Goal: Task Accomplishment & Management: Use online tool/utility

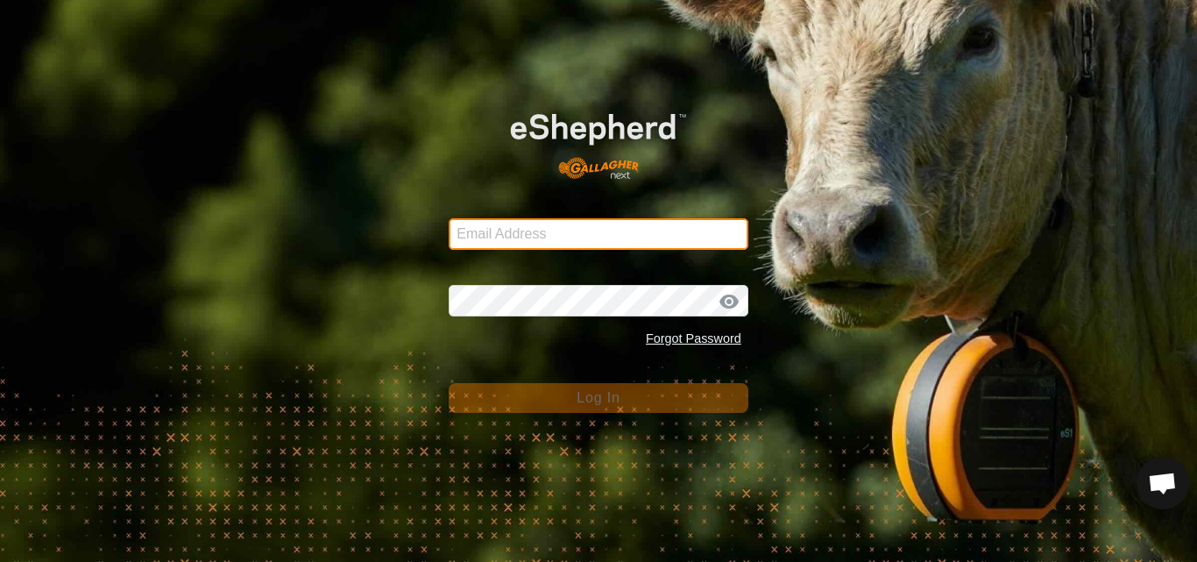
click at [566, 229] on input "Email Address" at bounding box center [599, 234] width 300 height 32
type input "jnerg84@gmail.com"
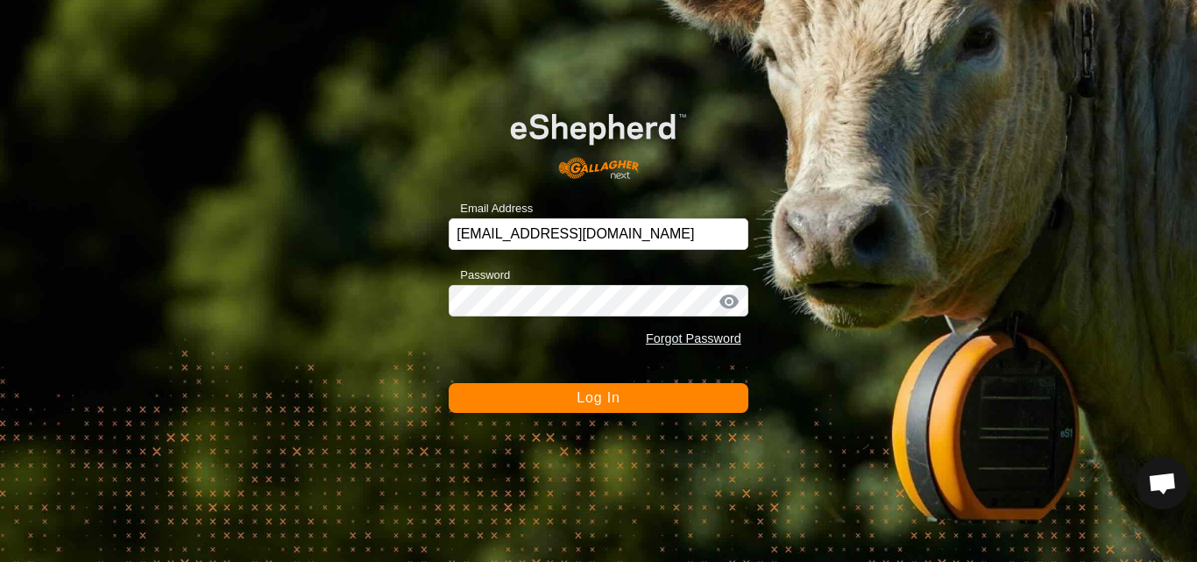
click at [586, 396] on span "Log In" at bounding box center [598, 397] width 43 height 15
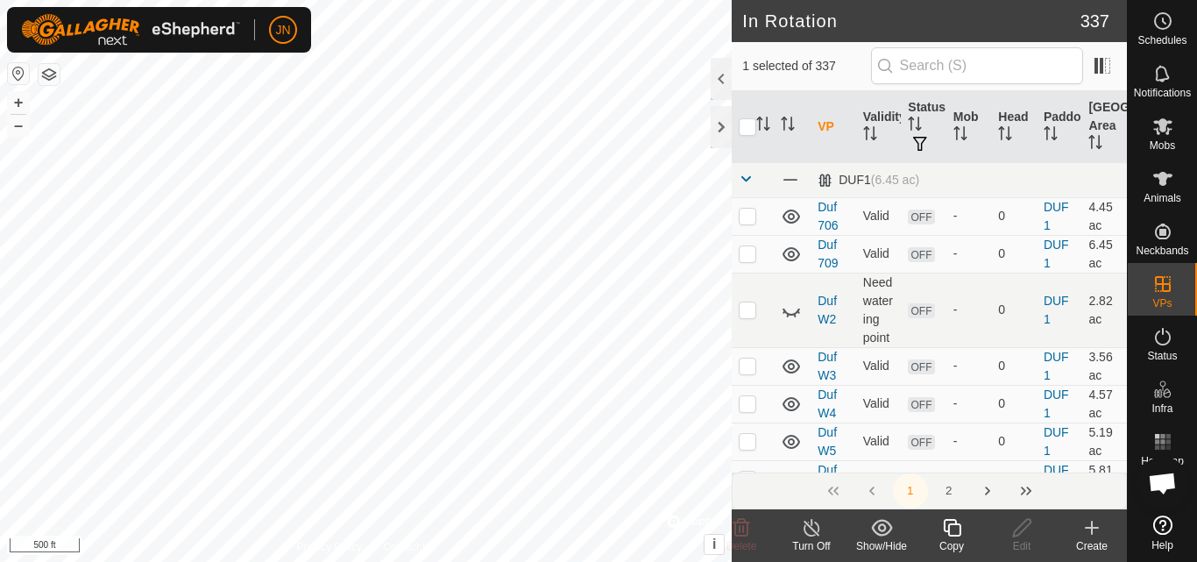
click at [951, 532] on icon at bounding box center [952, 527] width 22 height 21
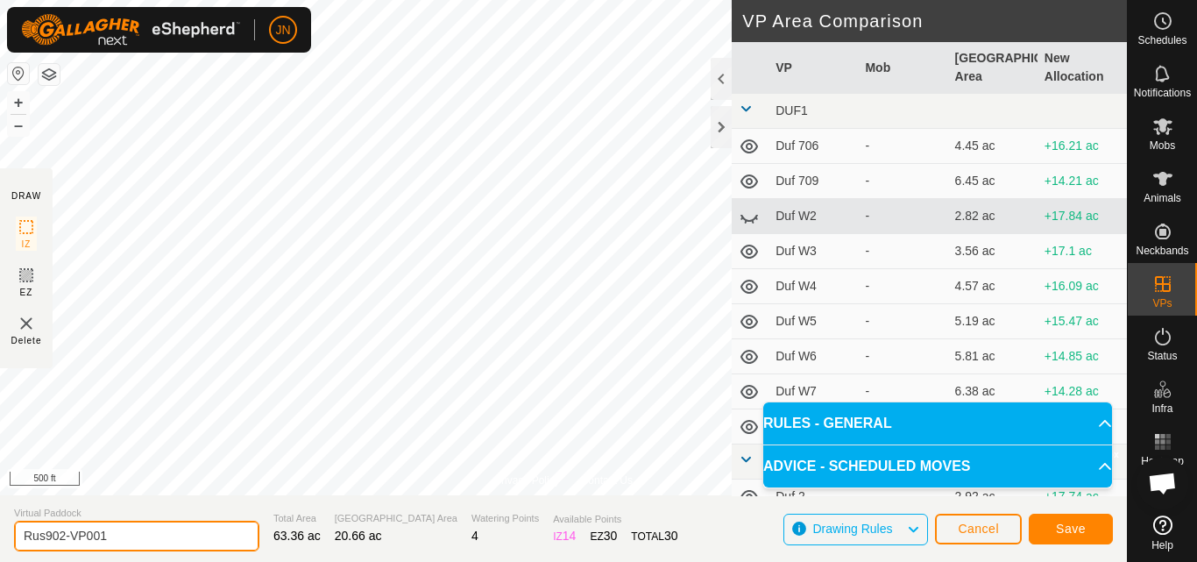
click at [116, 536] on input "Rus902-VP001" at bounding box center [136, 535] width 245 height 31
type input "Rus903"
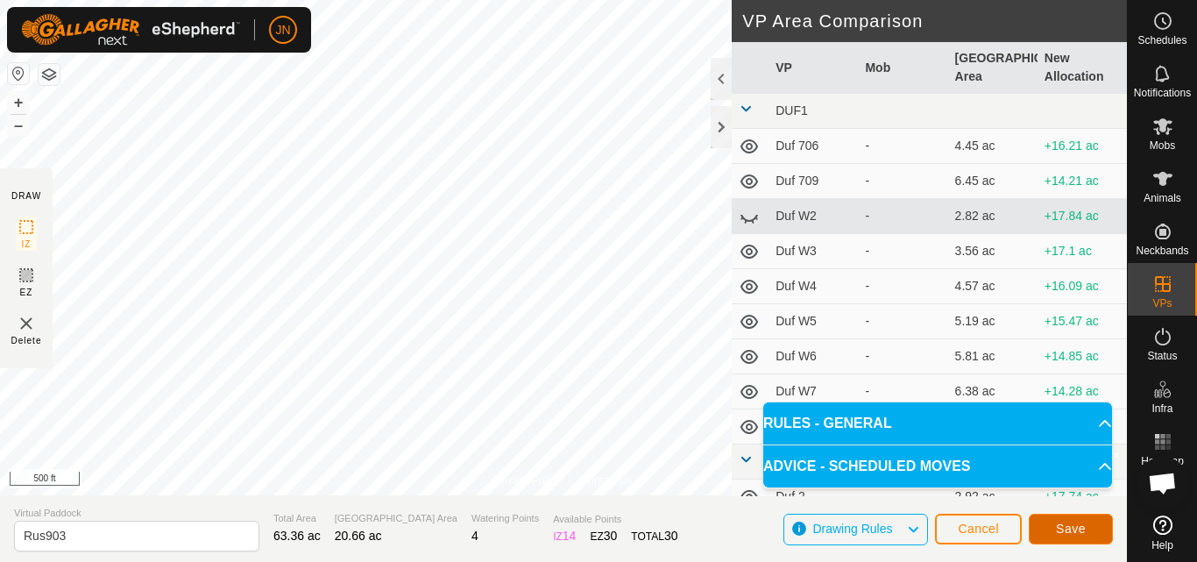
click at [1061, 529] on span "Save" at bounding box center [1071, 528] width 30 height 14
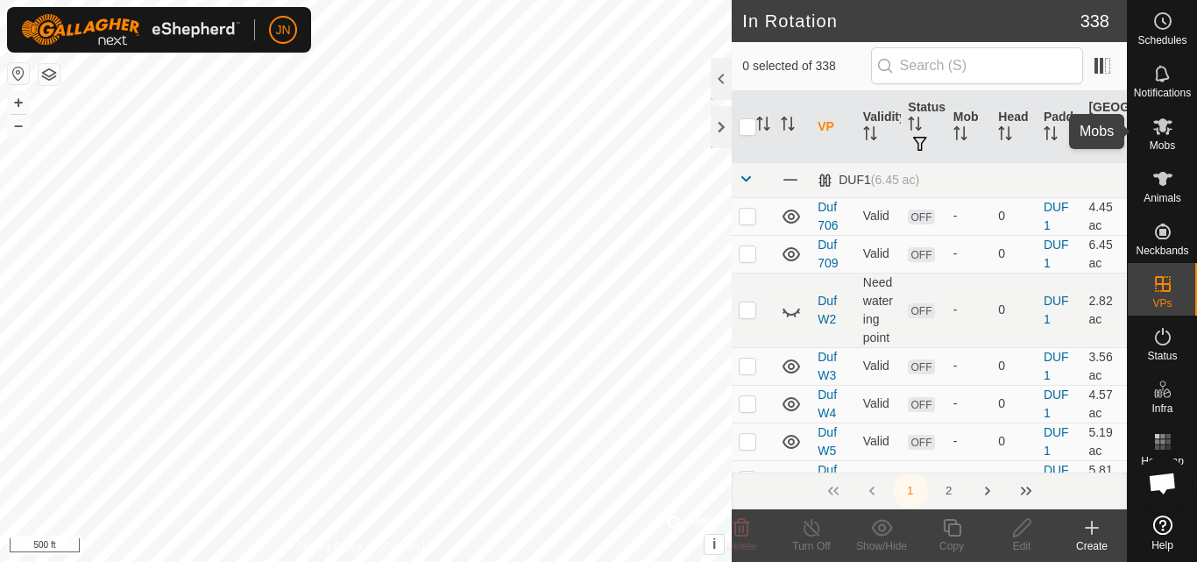
click at [1162, 127] on icon at bounding box center [1162, 126] width 19 height 17
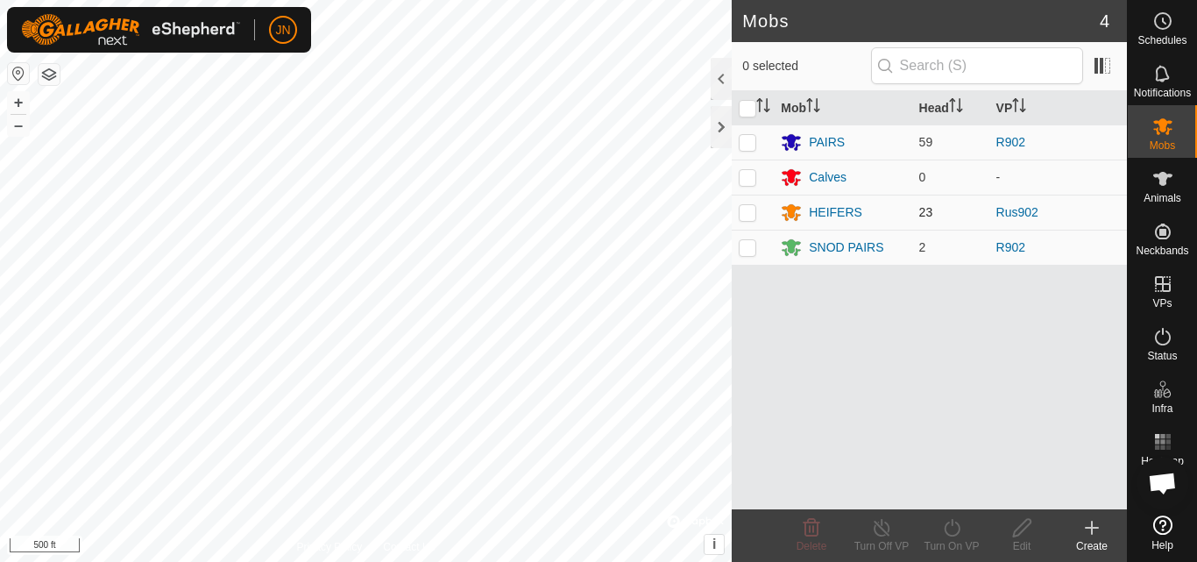
click at [749, 212] on p-checkbox at bounding box center [748, 212] width 18 height 14
checkbox input "true"
click at [947, 532] on icon at bounding box center [952, 527] width 22 height 21
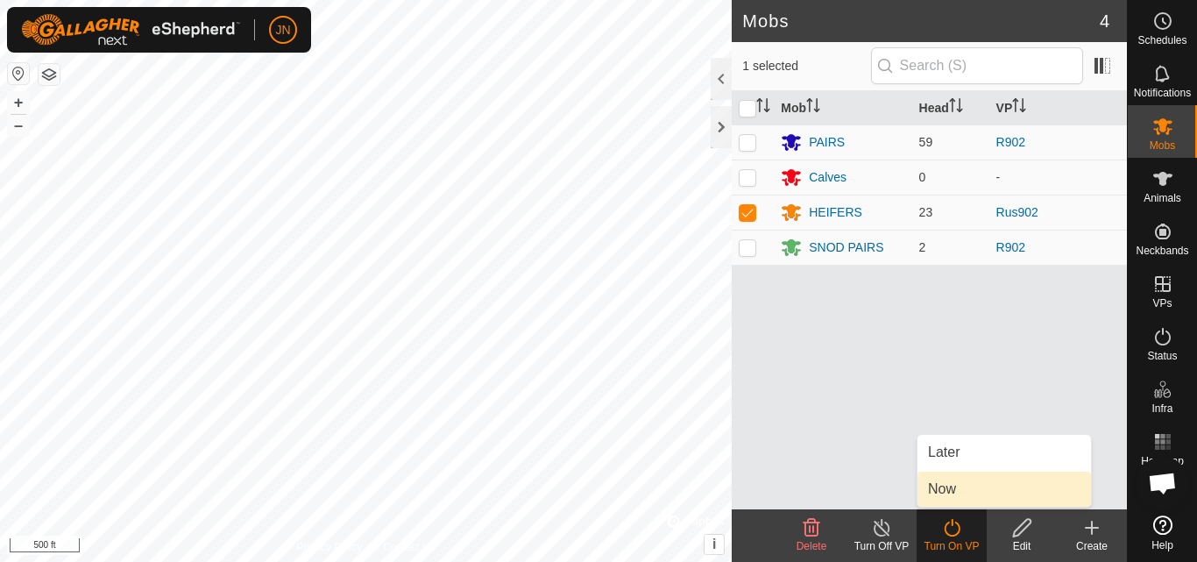
click at [938, 486] on link "Now" at bounding box center [1003, 488] width 173 height 35
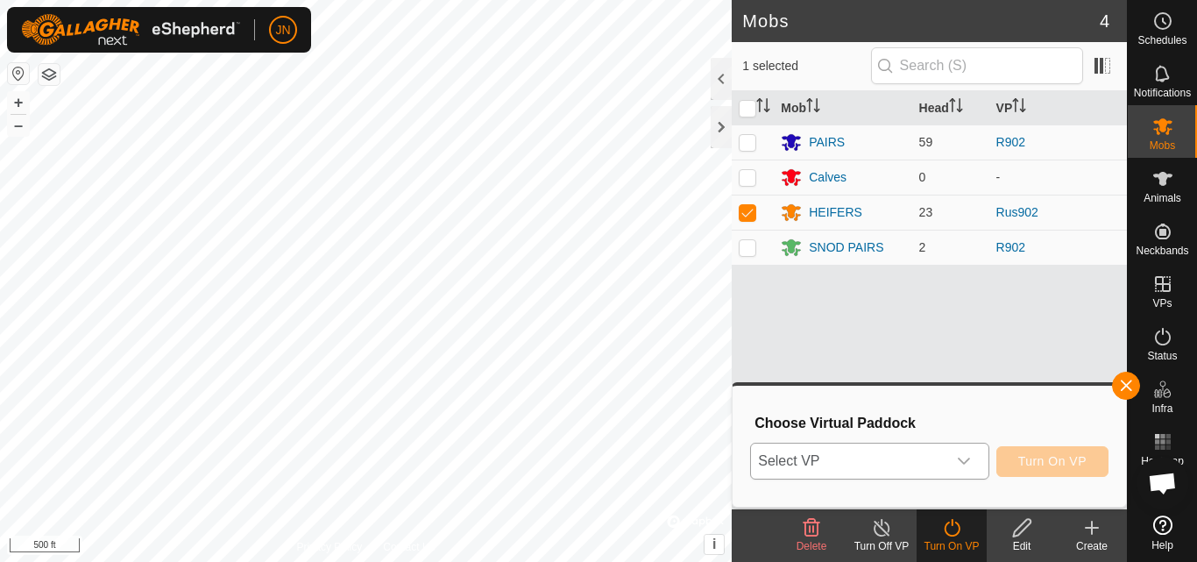
click at [874, 463] on span "Select VP" at bounding box center [848, 460] width 195 height 35
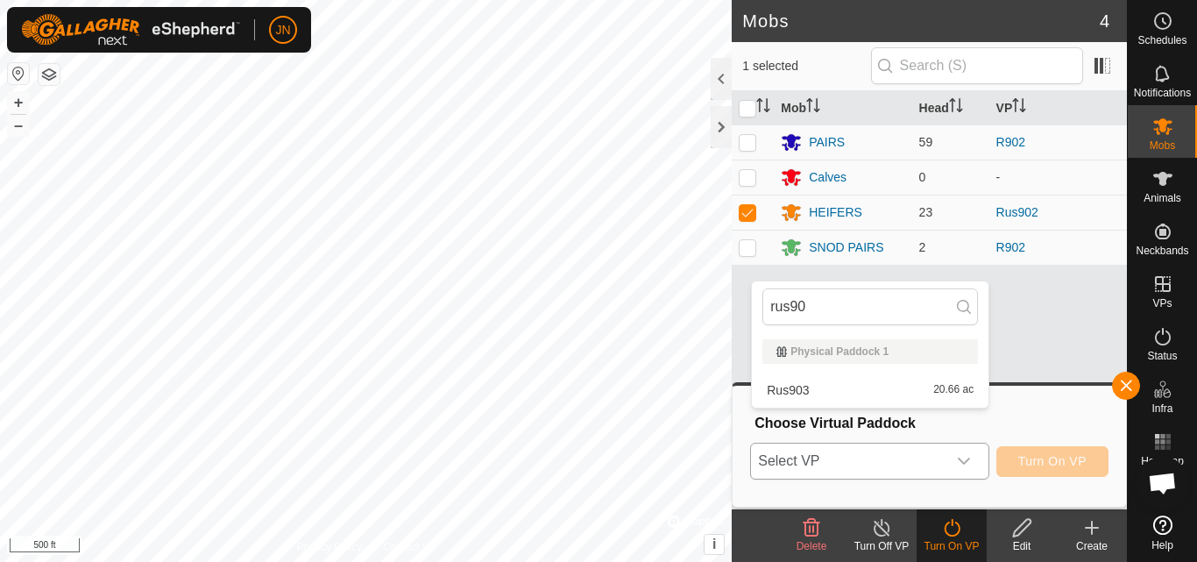
type input "rus903"
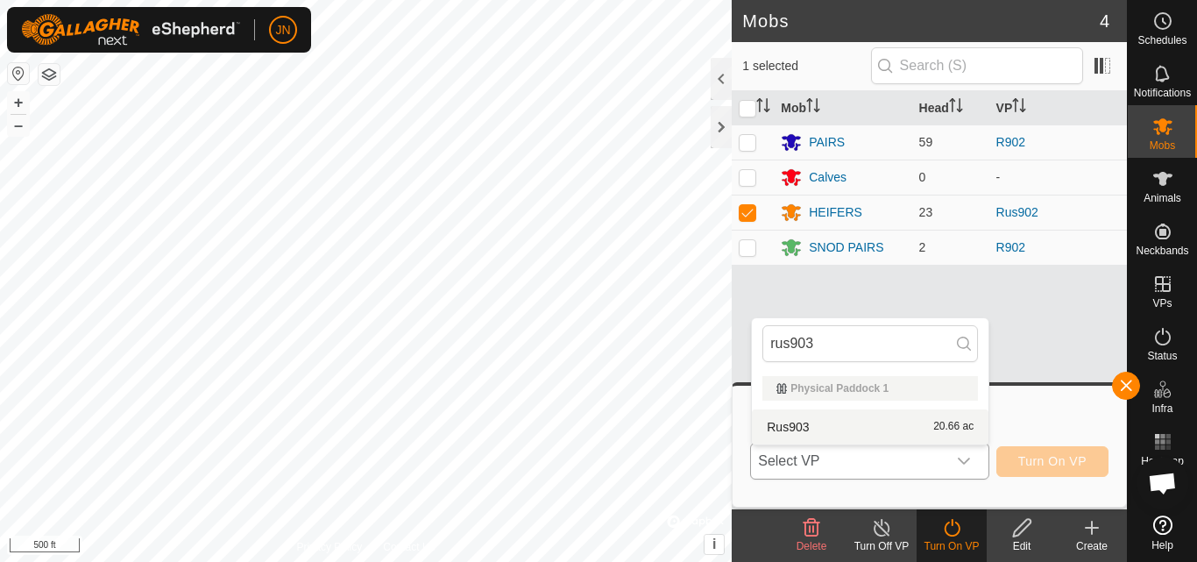
type input "rus903"
click at [835, 423] on li "Rus903 20.66 ac" at bounding box center [870, 426] width 237 height 35
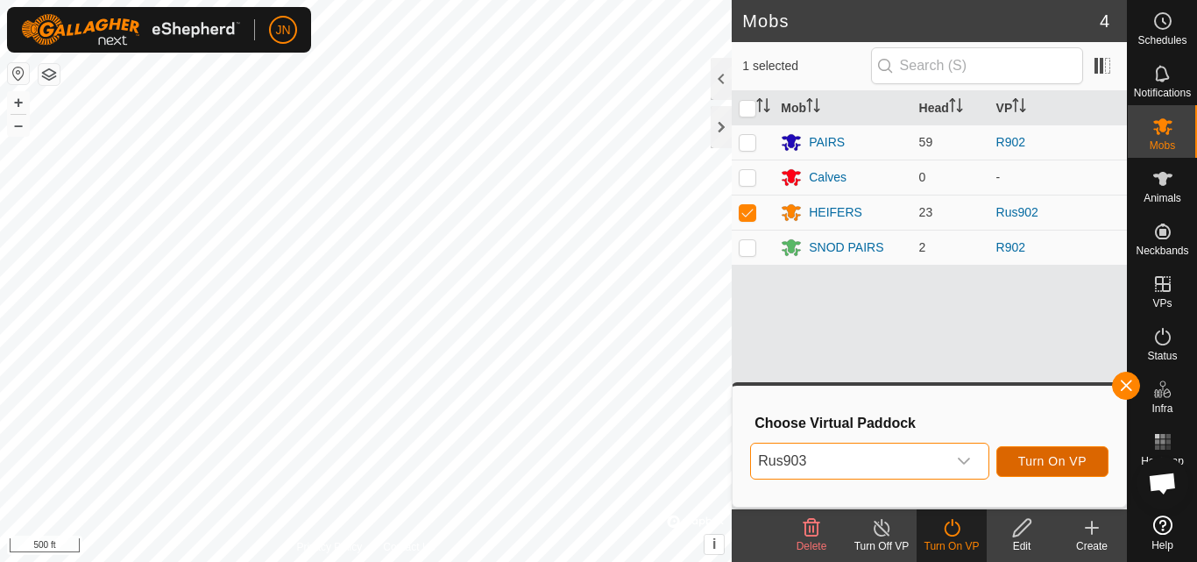
click at [1052, 453] on button "Turn On VP" at bounding box center [1052, 461] width 112 height 31
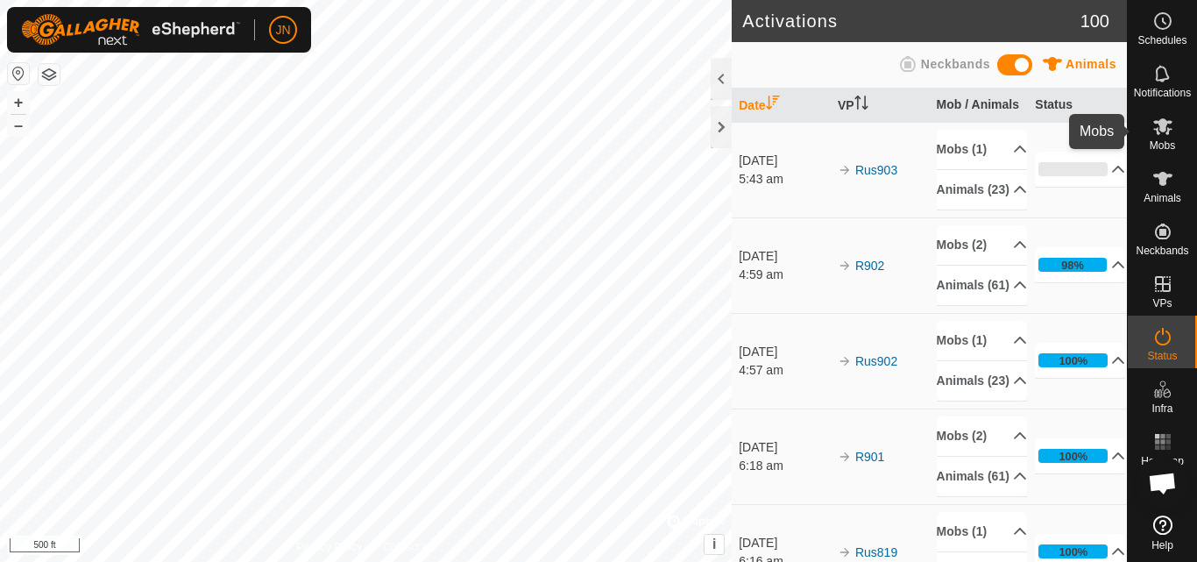
click at [1162, 129] on icon at bounding box center [1162, 126] width 19 height 17
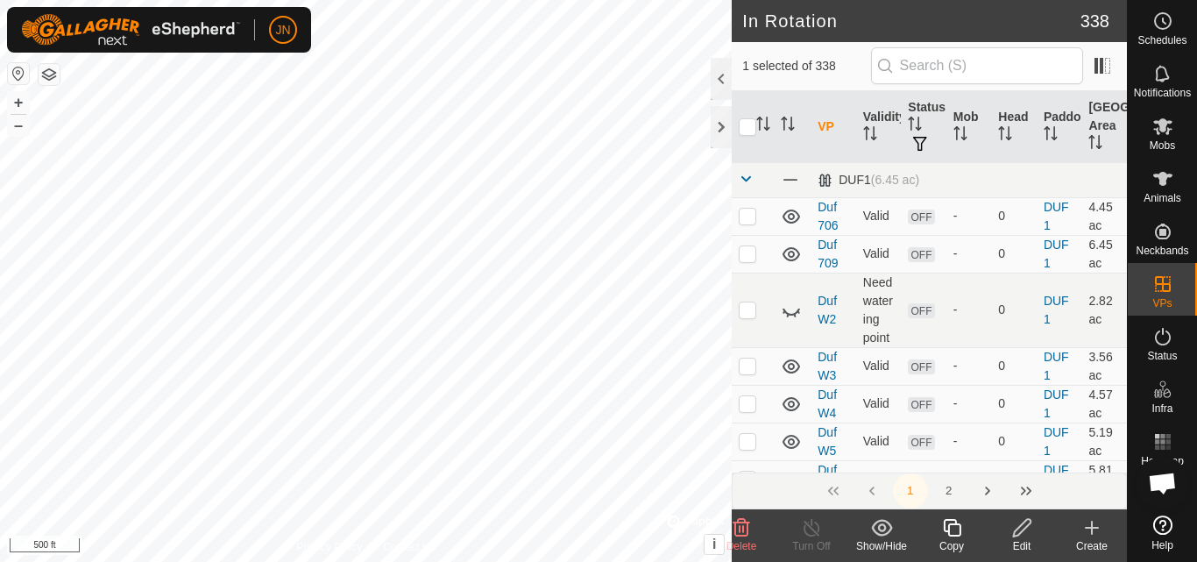
checkbox input "true"
checkbox input "false"
checkbox input "true"
checkbox input "false"
click at [952, 528] on icon at bounding box center [952, 527] width 22 height 21
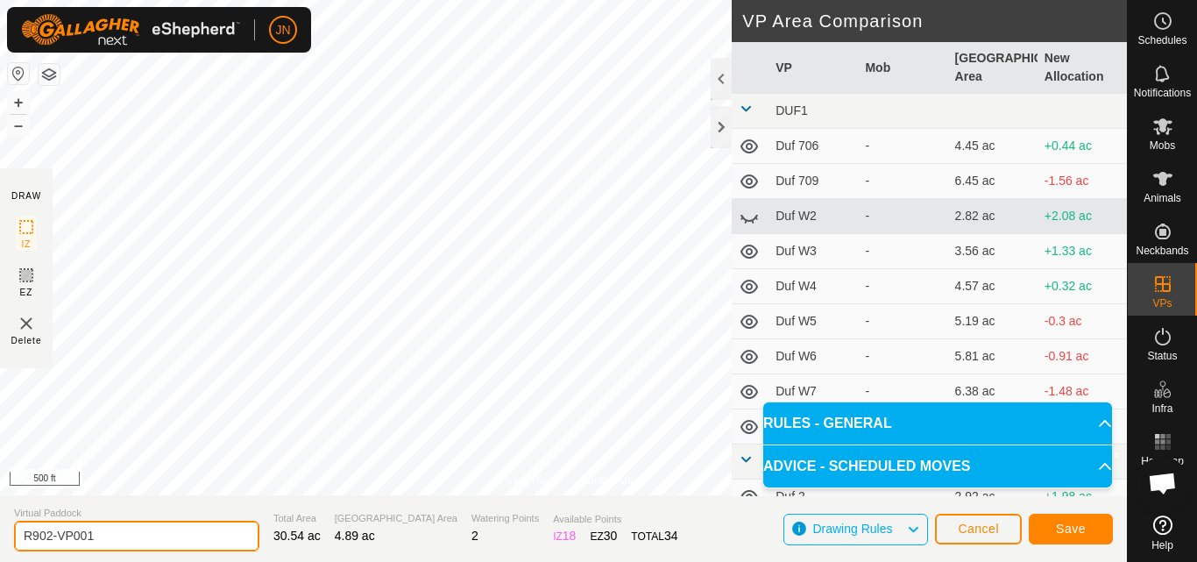
click at [114, 536] on input "R902-VP001" at bounding box center [136, 535] width 245 height 31
type input "R903"
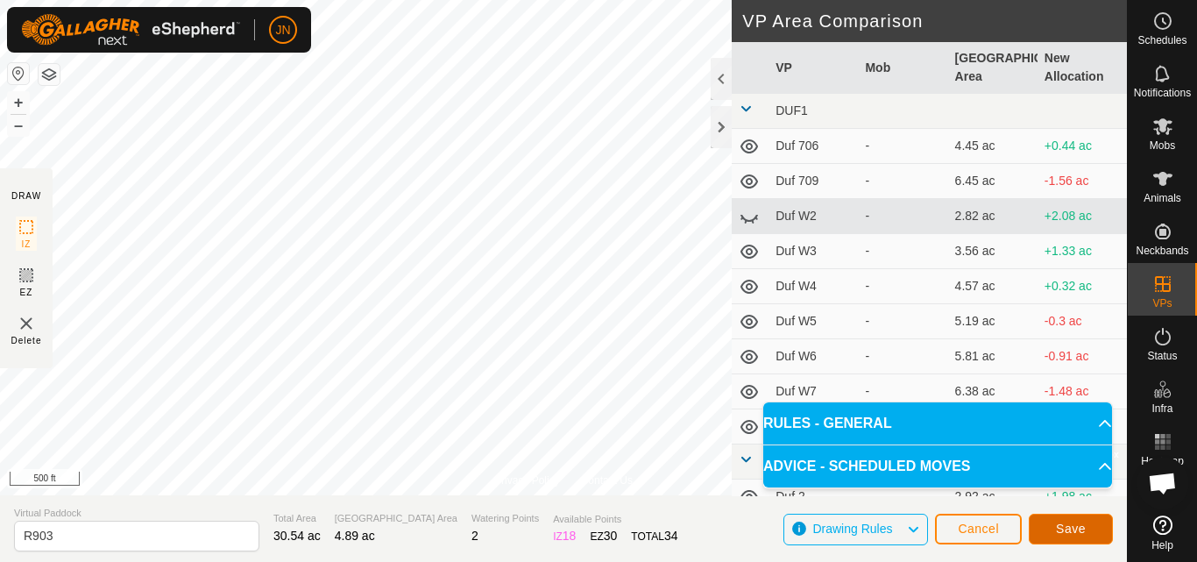
click at [1080, 531] on span "Save" at bounding box center [1071, 528] width 30 height 14
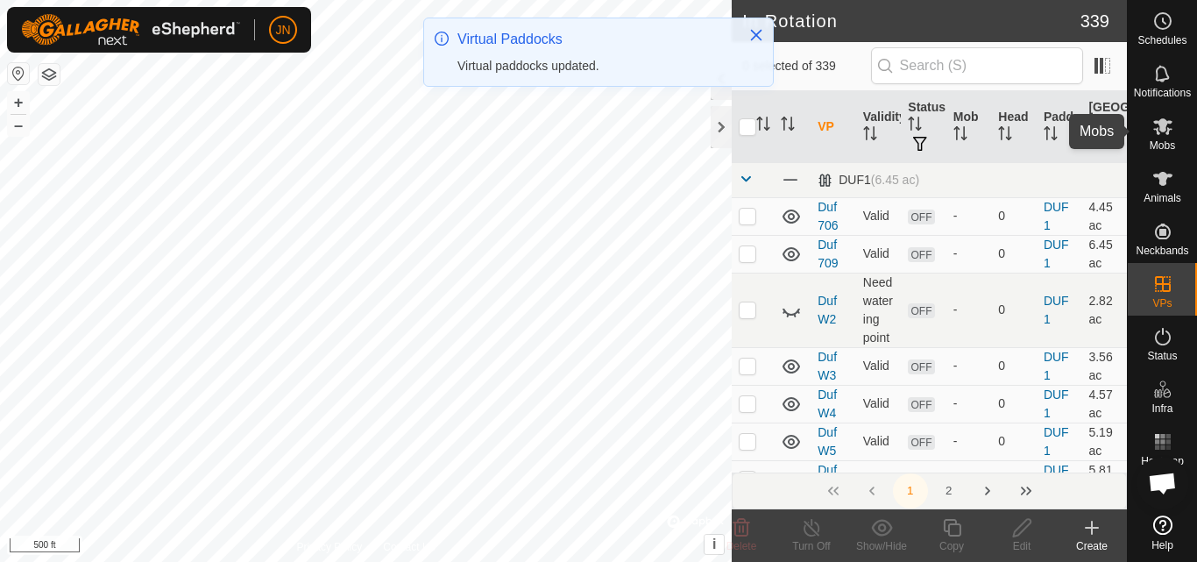
click at [1164, 126] on icon at bounding box center [1162, 126] width 19 height 17
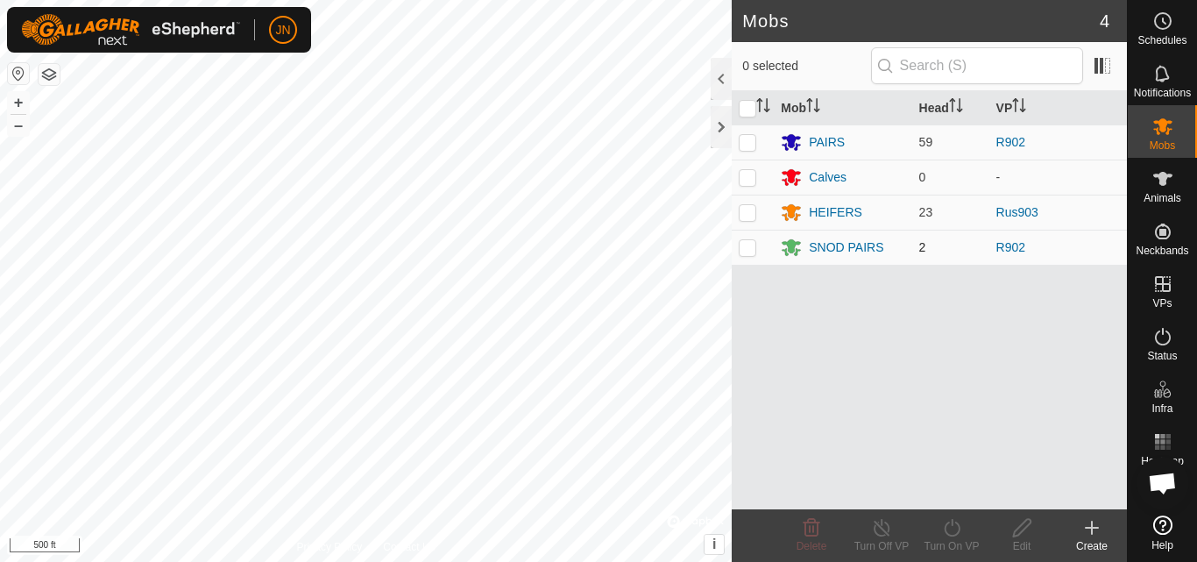
click at [738, 246] on td at bounding box center [753, 247] width 42 height 35
checkbox input "true"
click at [748, 139] on p-checkbox at bounding box center [748, 142] width 18 height 14
checkbox input "true"
click at [948, 523] on icon at bounding box center [952, 528] width 16 height 18
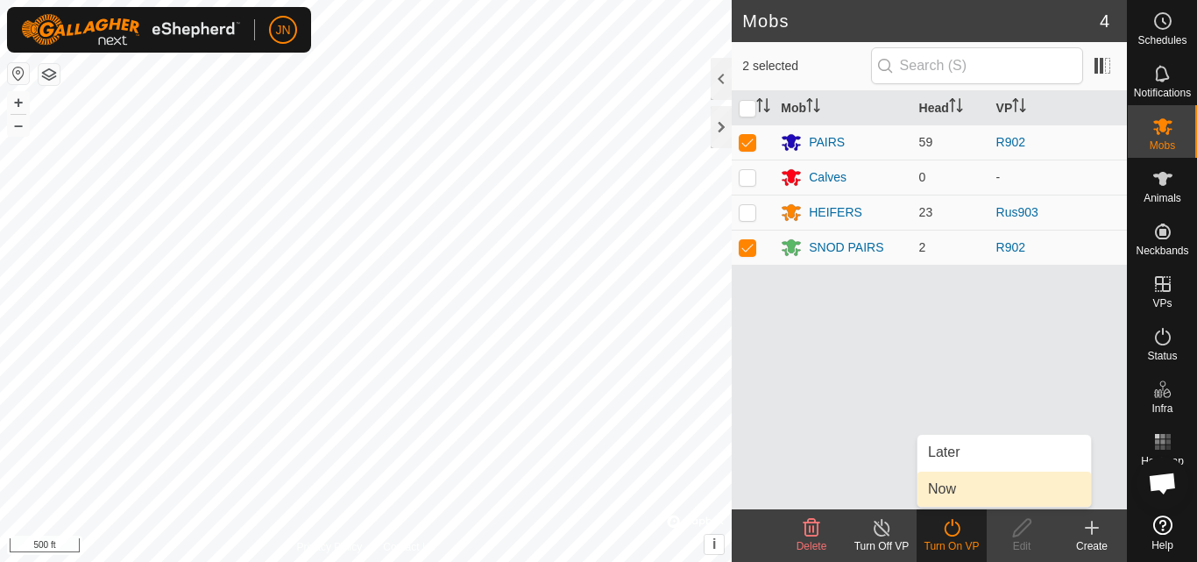
click at [950, 478] on link "Now" at bounding box center [1003, 488] width 173 height 35
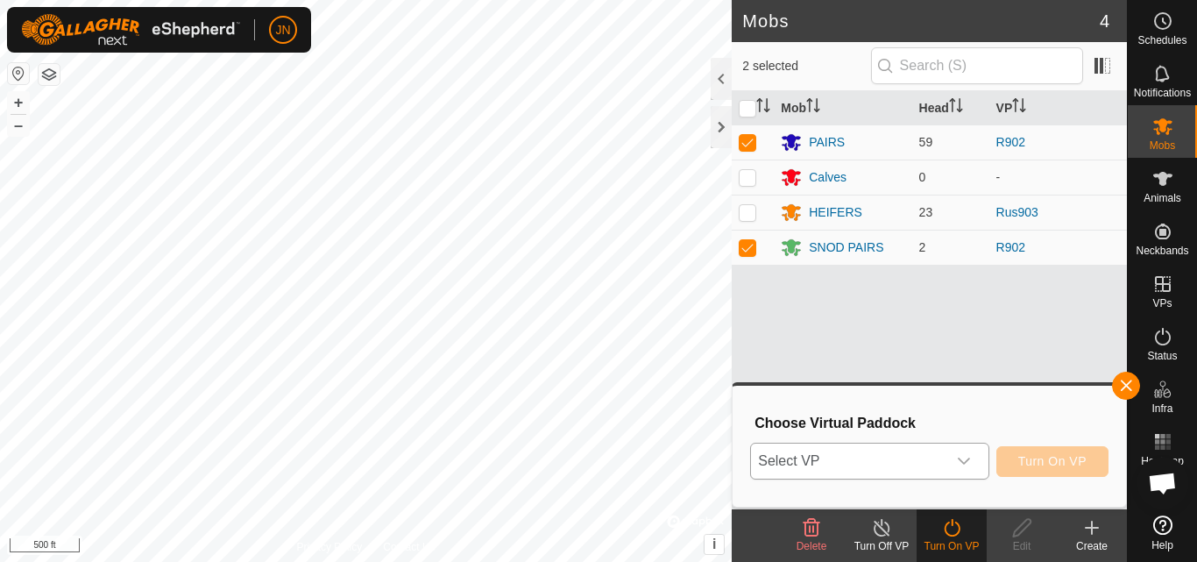
click at [895, 456] on span "Select VP" at bounding box center [848, 460] width 195 height 35
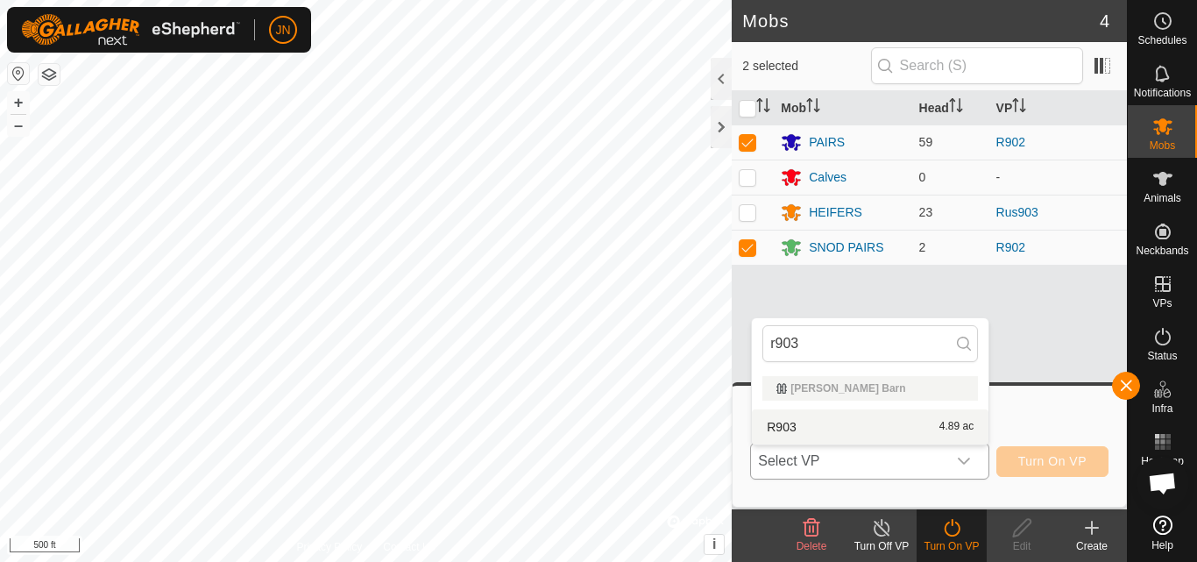
type input "r903"
click at [882, 428] on li "R903 4.89 ac" at bounding box center [870, 426] width 237 height 35
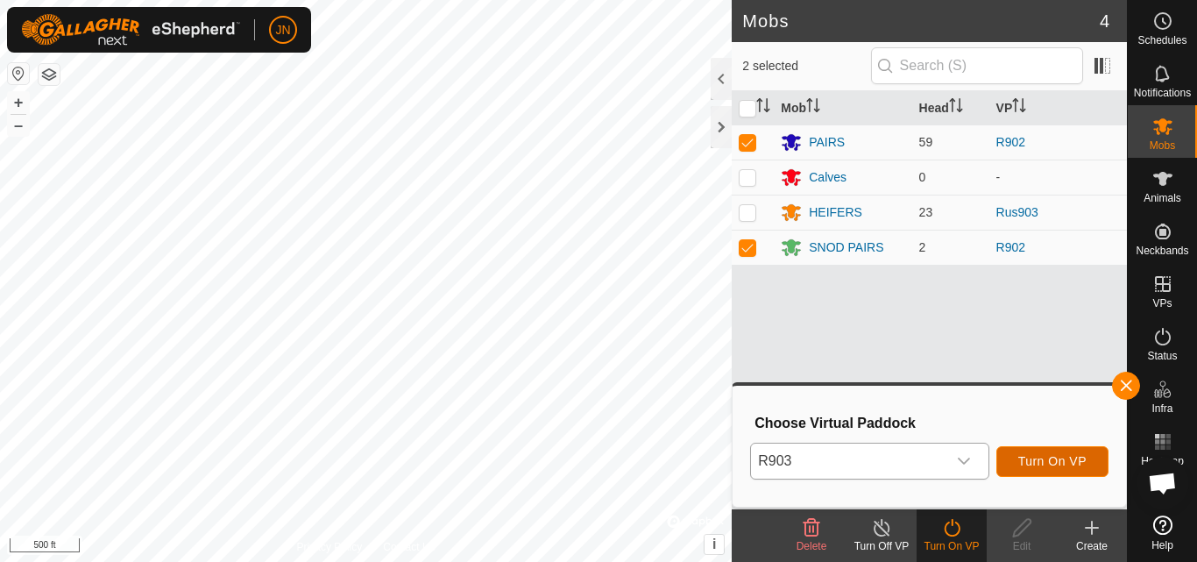
click at [1060, 455] on span "Turn On VP" at bounding box center [1052, 461] width 68 height 14
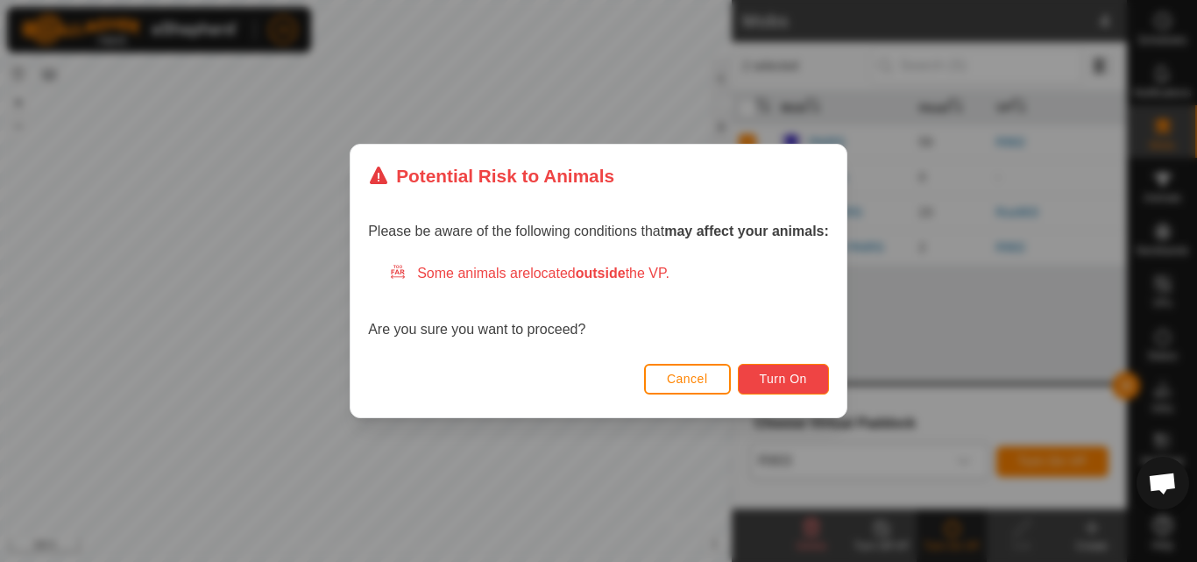
click at [800, 381] on span "Turn On" at bounding box center [783, 379] width 47 height 14
